Goal: Transaction & Acquisition: Purchase product/service

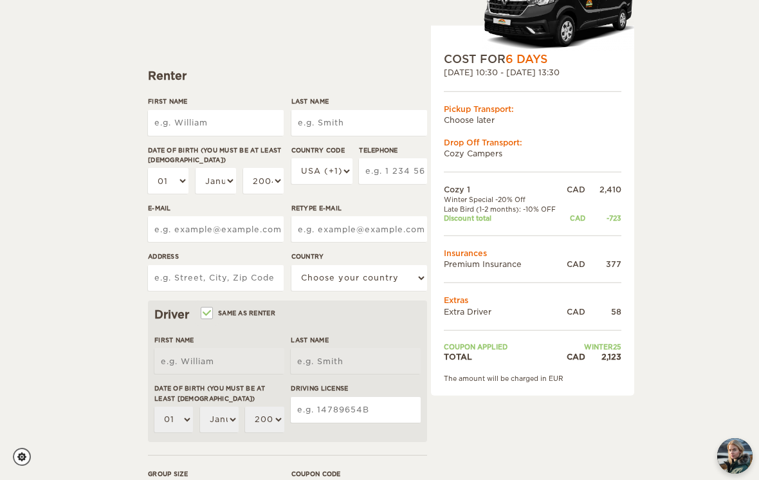
scroll to position [135, 0]
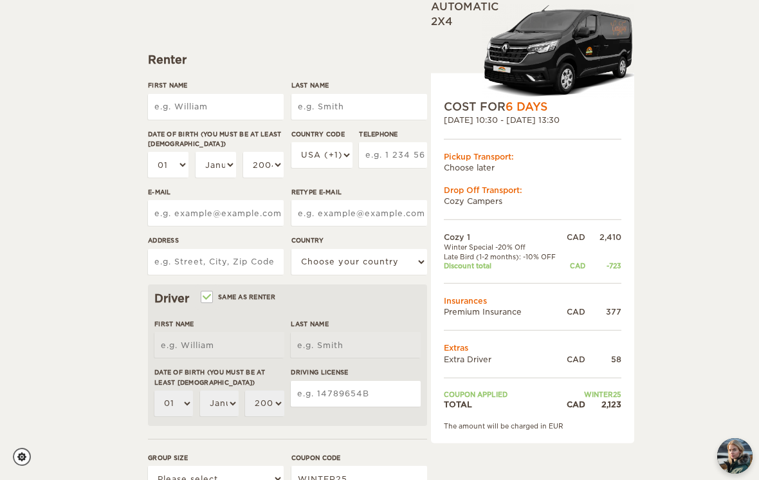
click at [189, 106] on input "First Name" at bounding box center [216, 107] width 136 height 26
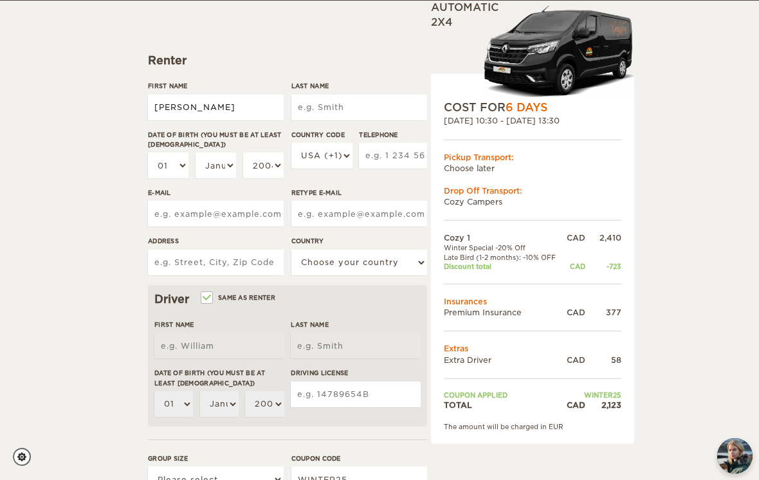
type input "[PERSON_NAME]"
type input "Ashwin"
click at [185, 165] on select "01 02 03 04 05 06 07 08 09 10 11 12 13 14 15 16 17 18 19 20 21 22 23 24 25 26 2…" at bounding box center [168, 165] width 41 height 26
type input "Ashwin"
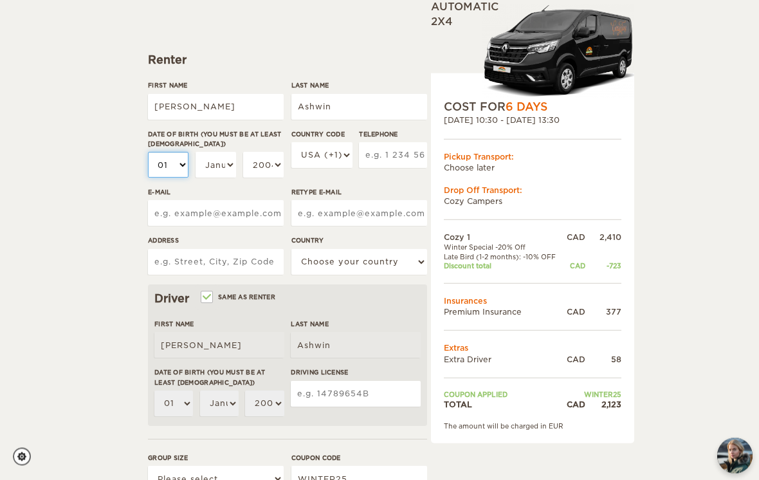
select select "21"
click at [227, 174] on select "January February March April May June July August September October November De…" at bounding box center [216, 165] width 41 height 26
select select "05"
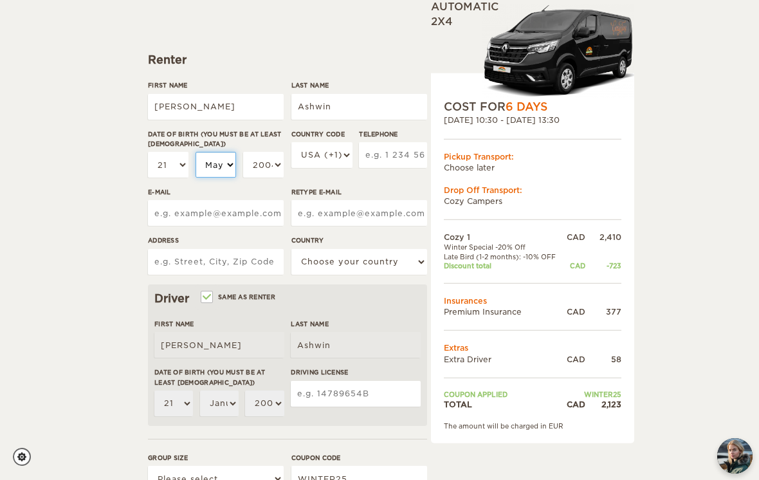
select select "05"
click at [264, 175] on select "2004 2003 2002 2001 2000 1999 1998 1997 1996 1995 1994 1993 1992 1991 1990 1989…" at bounding box center [263, 165] width 41 height 26
select select "1994"
click at [336, 155] on select "USA (+1) UK (+44) Germany (+49) Algeria (+213) Andorra (+376) Angola (+244) Ang…" at bounding box center [321, 155] width 61 height 26
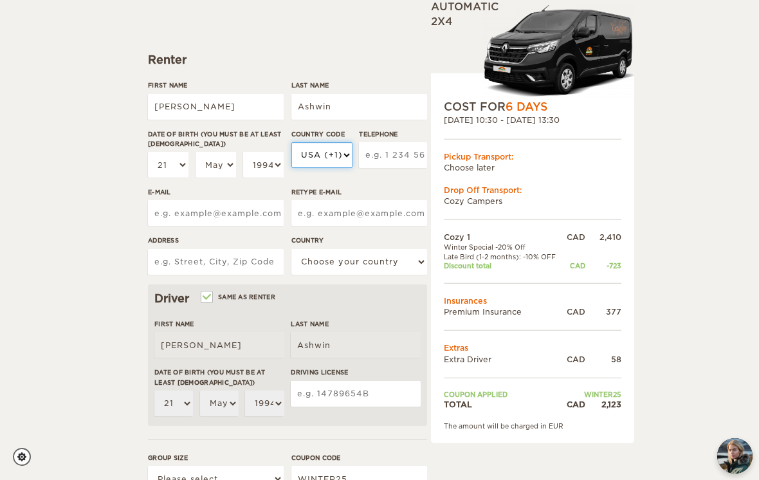
select select "1"
click at [389, 160] on input "Telephone" at bounding box center [393, 155] width 68 height 26
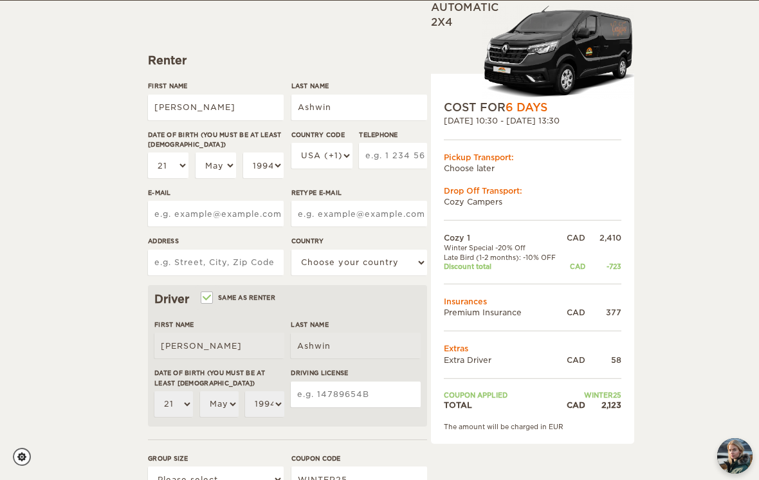
type input "8254881750"
type input "jas"
type input "jashwin22@gmail.com"
type input "jas"
type input "jashwin22@gmail.com"
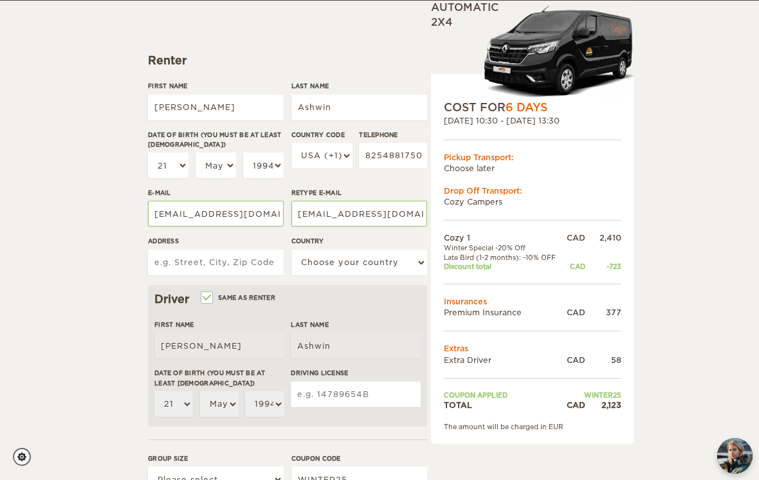
type input "1150 Pacific Rim Highway"
select select "38"
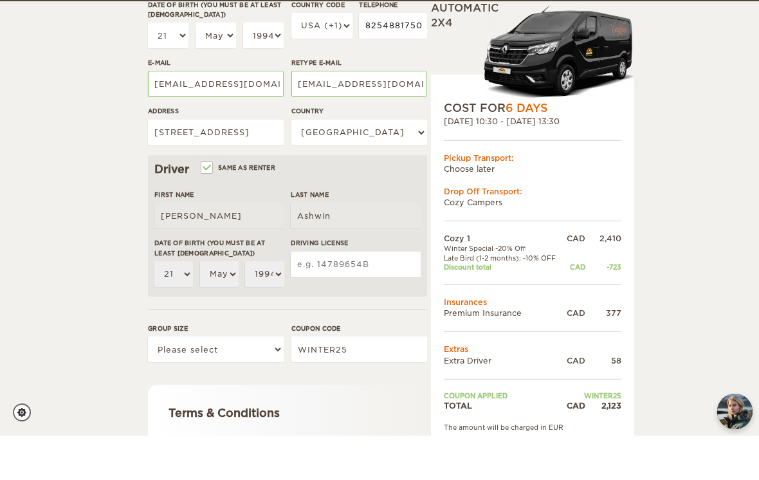
scroll to position [221, 0]
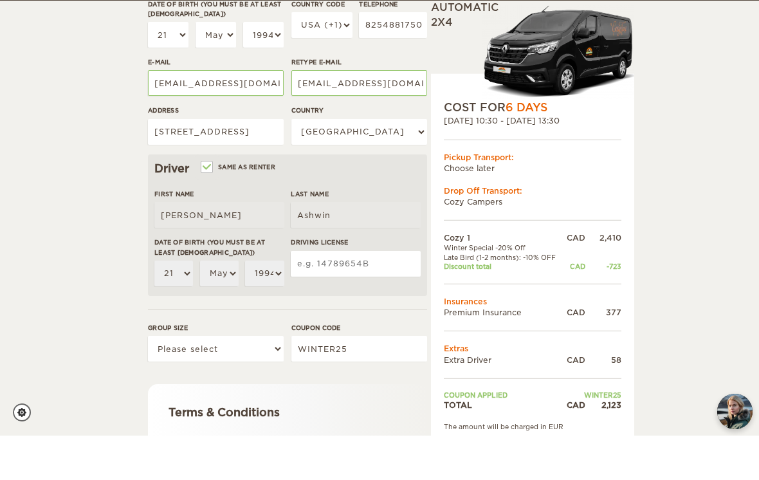
click at [315, 295] on input "Driving License" at bounding box center [356, 308] width 130 height 26
type input "30272747"
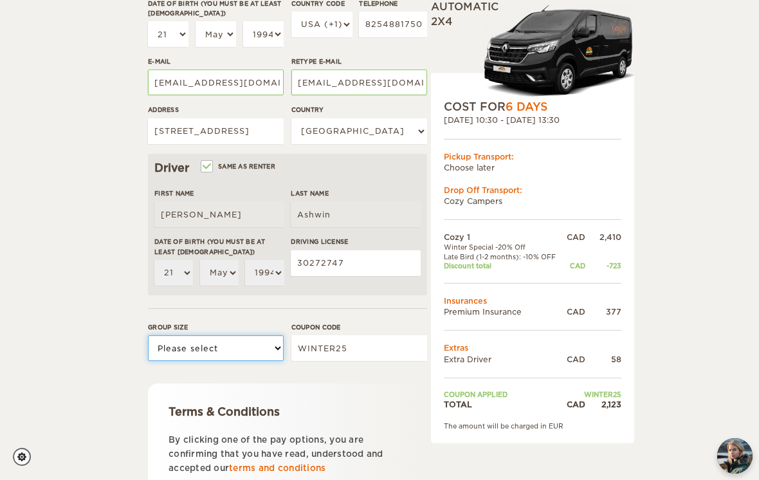
select select "2"
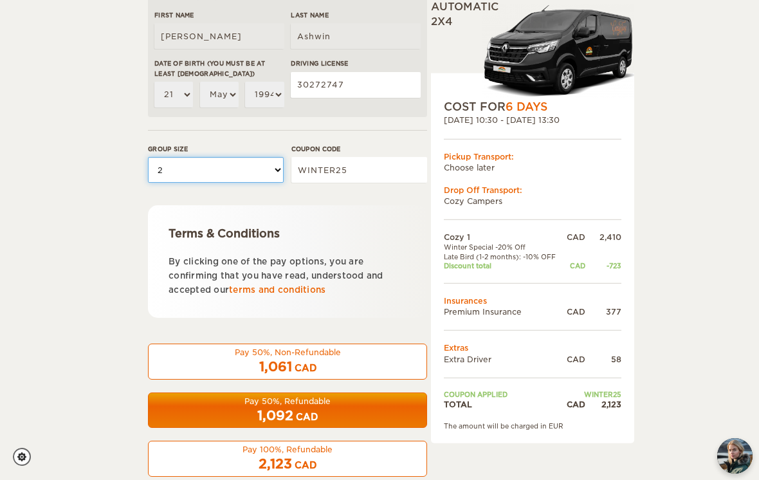
scroll to position [450, 0]
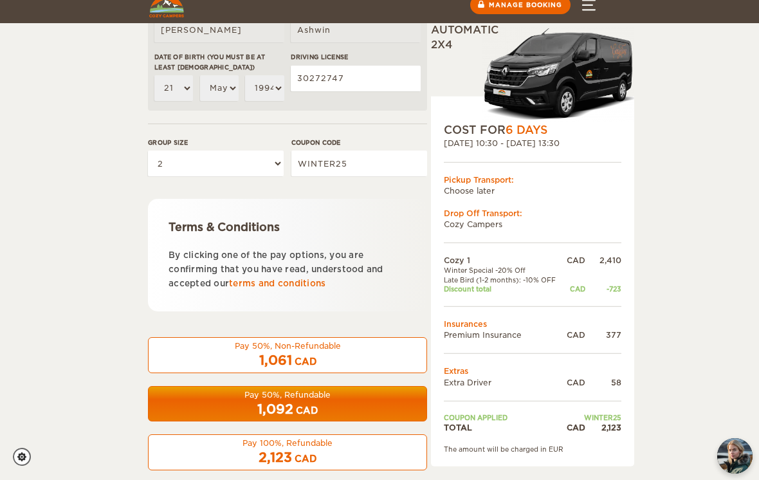
click at [344, 409] on div "1,092 CAD" at bounding box center [287, 409] width 263 height 19
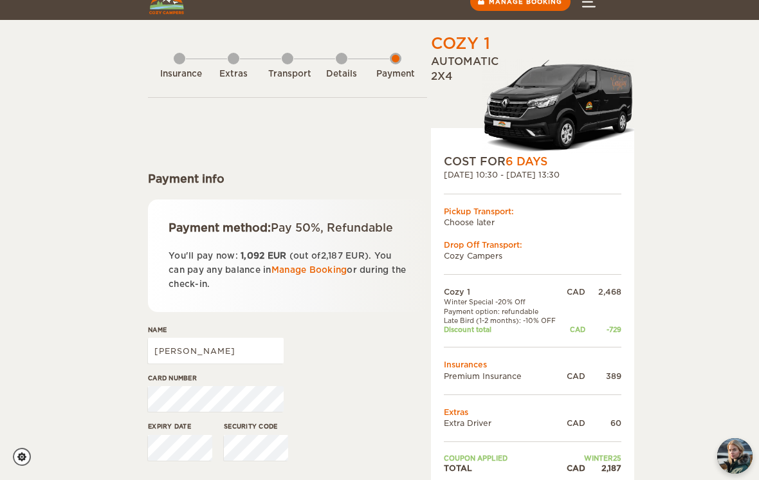
scroll to position [39, 0]
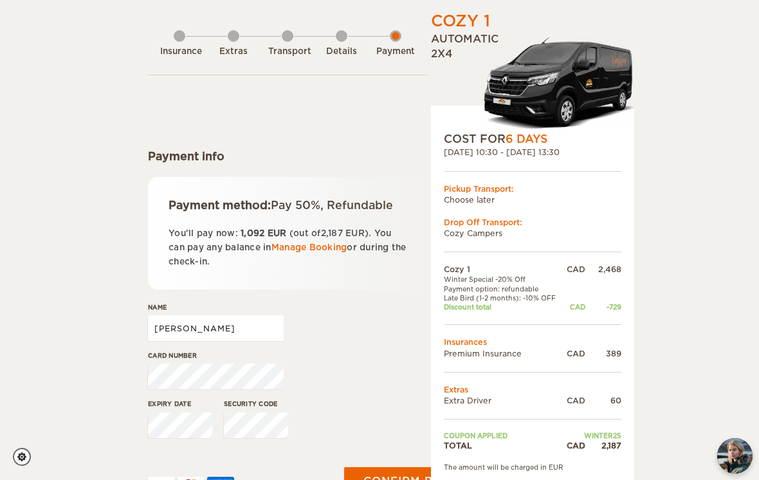
click at [216, 327] on input "[PERSON_NAME]" at bounding box center [216, 328] width 136 height 26
click at [216, 328] on input "[PERSON_NAME]" at bounding box center [216, 328] width 136 height 26
type input "[CREDIT_CARD_NUMBER]"
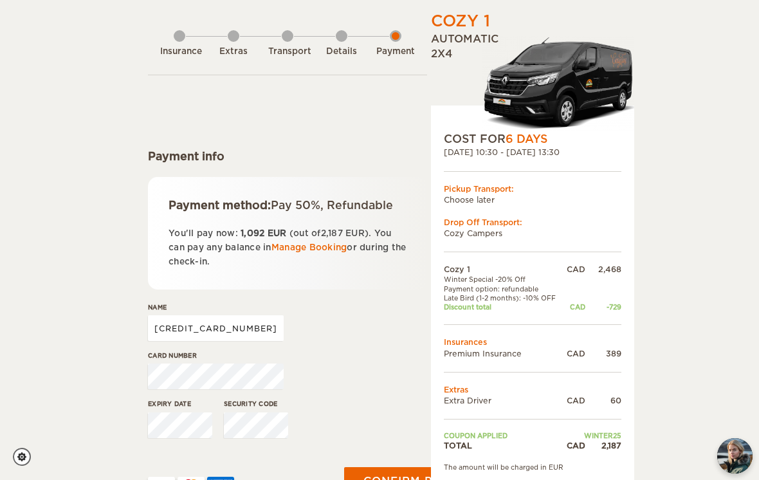
click at [210, 325] on input "[CREDIT_CARD_NUMBER]" at bounding box center [216, 328] width 136 height 26
click at [210, 326] on input "[CREDIT_CARD_NUMBER]" at bounding box center [216, 328] width 136 height 26
click at [210, 327] on input "[CREDIT_CARD_NUMBER]" at bounding box center [216, 328] width 136 height 26
click at [194, 328] on input "Name" at bounding box center [216, 328] width 136 height 26
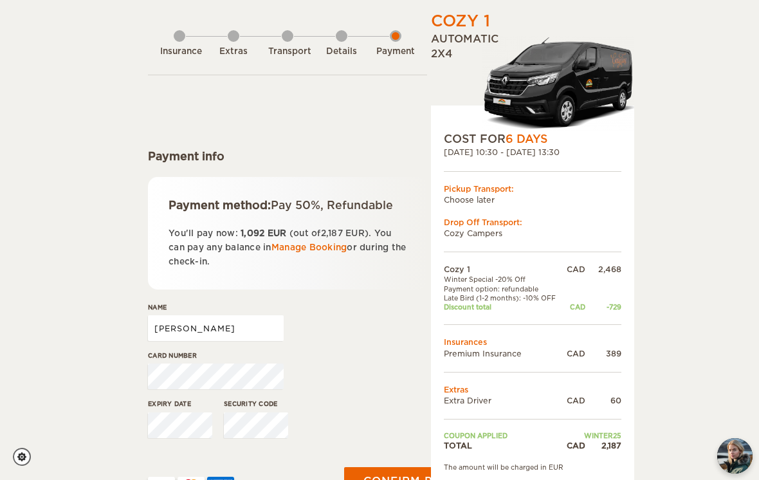
type input "[PERSON_NAME]"
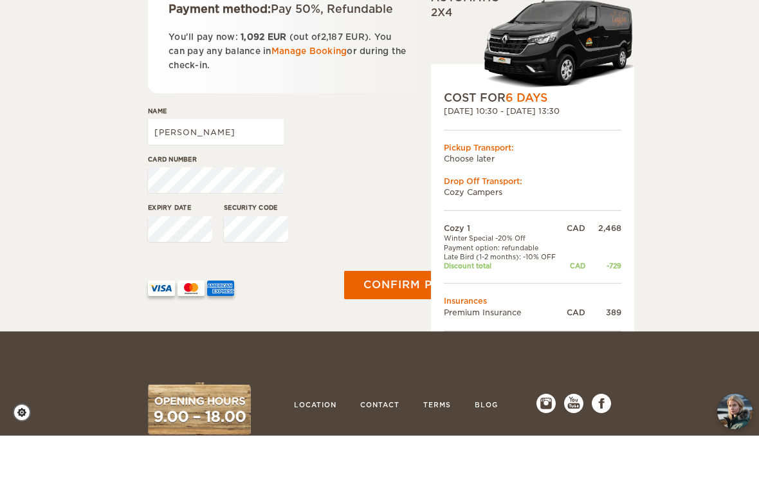
scroll to position [192, 0]
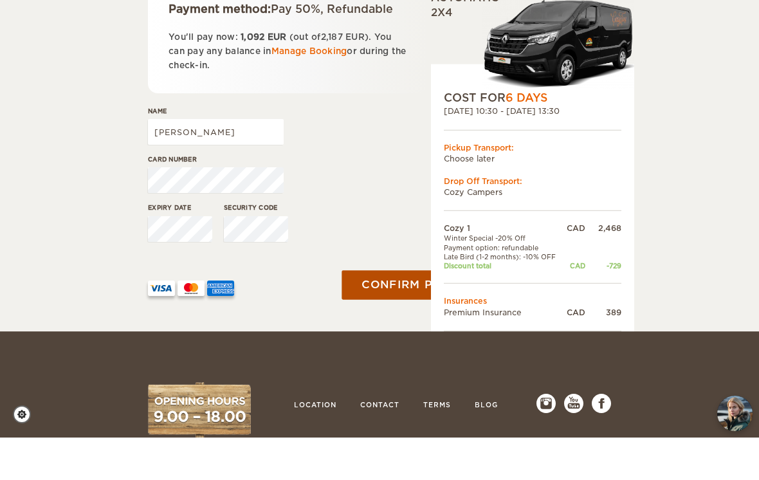
click at [384, 284] on html "WINTER SPECIAL Up to 50% OFF winter rentals Limited Cars Available Skip to cont…" at bounding box center [379, 280] width 759 height 945
click at [385, 313] on button "Confirm payment" at bounding box center [423, 327] width 162 height 29
